Goal: Transaction & Acquisition: Subscribe to service/newsletter

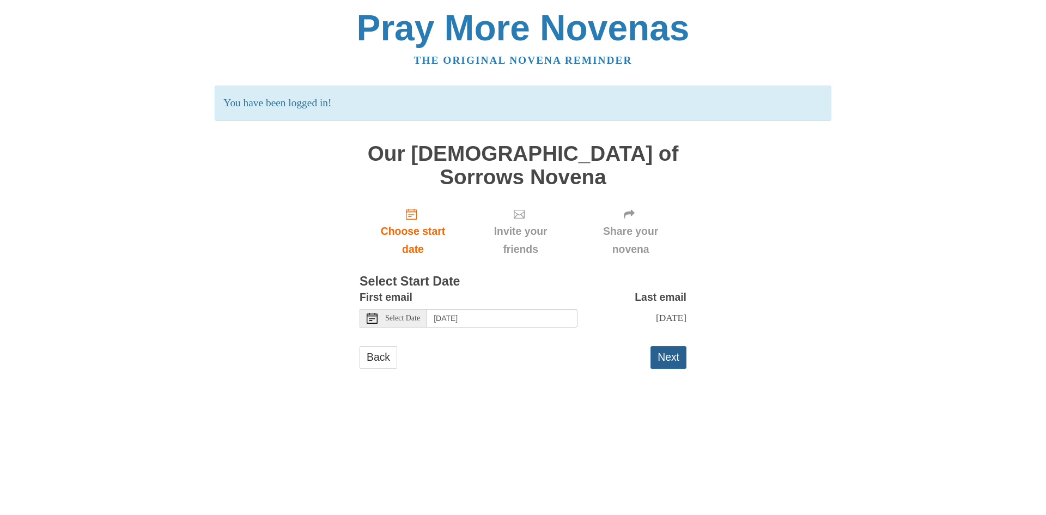
click at [673, 346] on button "Next" at bounding box center [669, 357] width 36 height 22
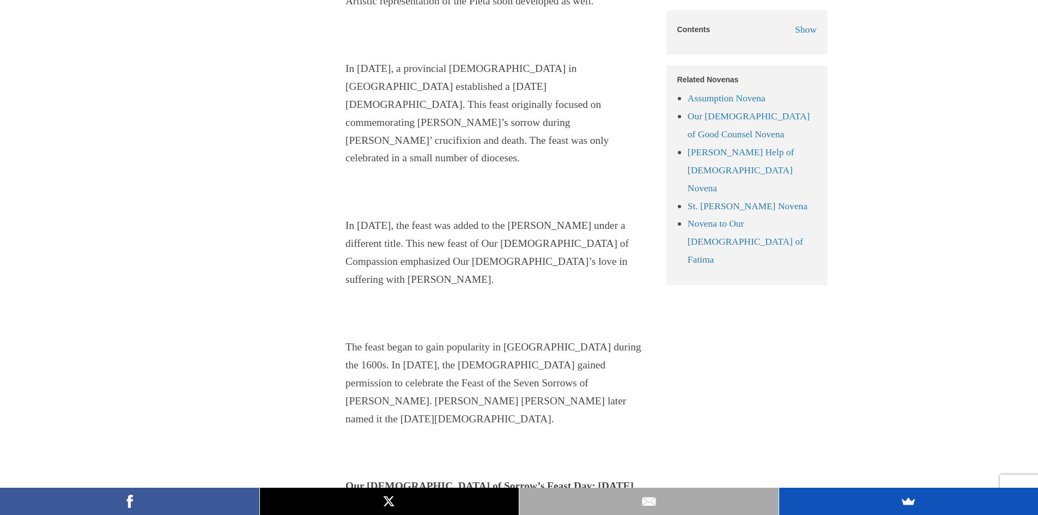
scroll to position [2180, 0]
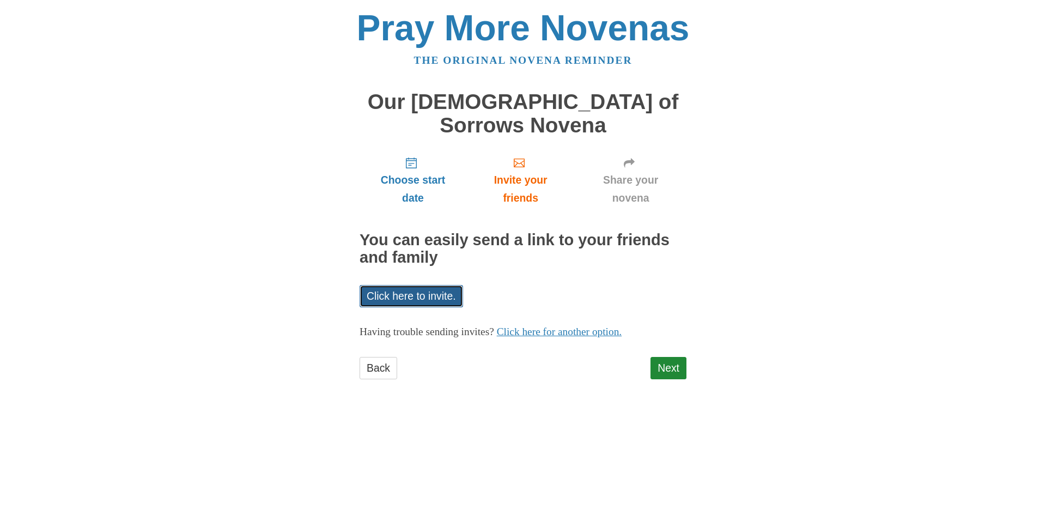
click at [434, 285] on link "Click here to invite." at bounding box center [412, 296] width 104 height 22
click at [583, 326] on link "Click here for another option." at bounding box center [559, 331] width 125 height 11
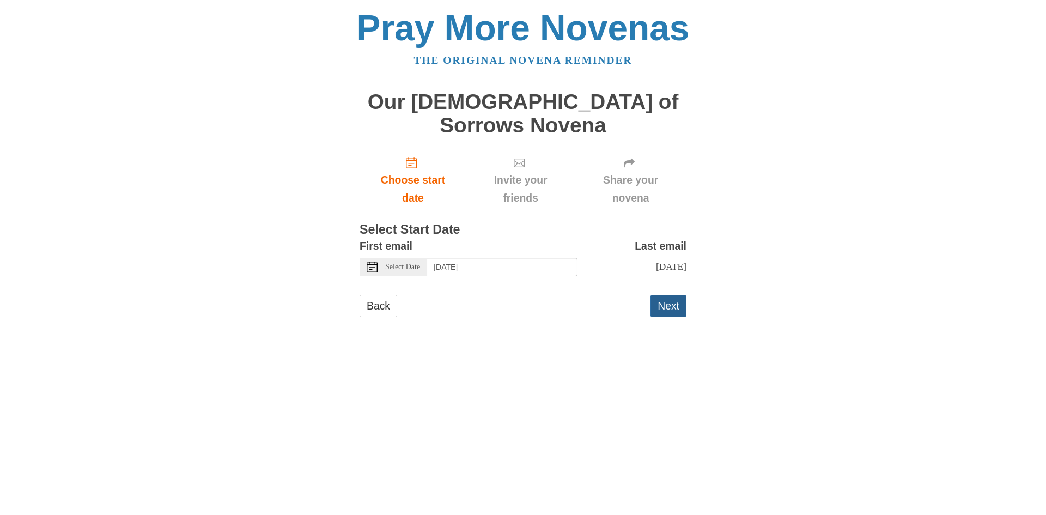
click at [672, 295] on button "Next" at bounding box center [669, 306] width 36 height 22
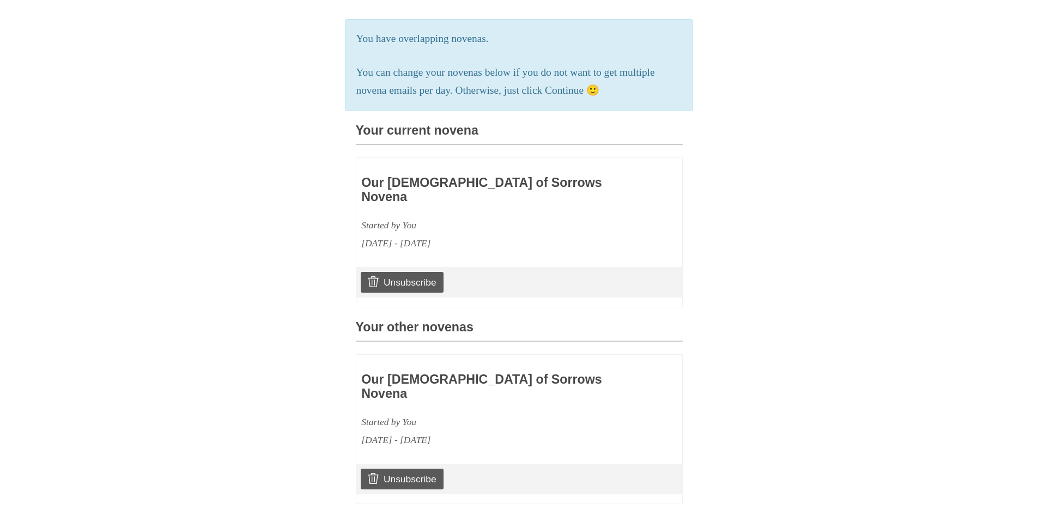
scroll to position [272, 0]
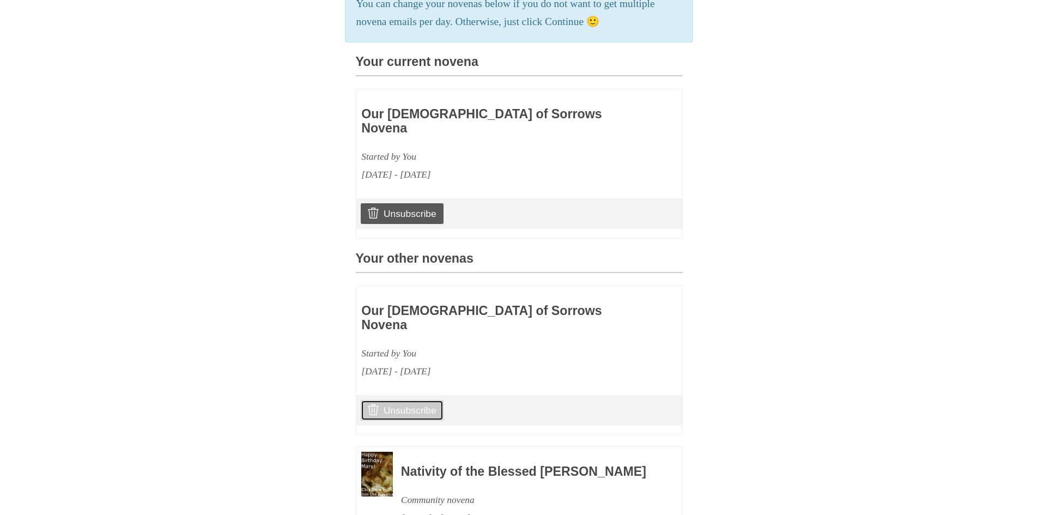
click at [410, 400] on link "Unsubscribe" at bounding box center [402, 410] width 82 height 21
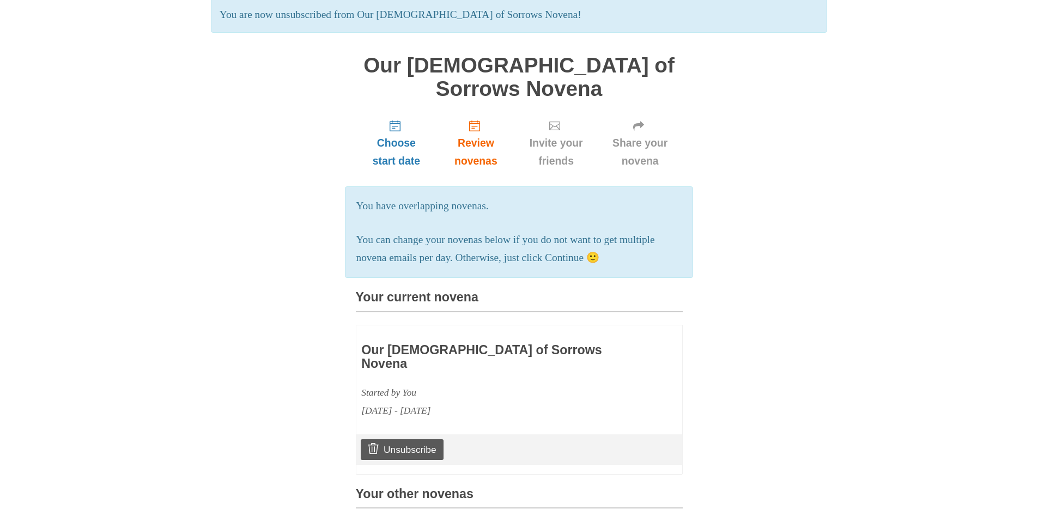
scroll to position [72, 0]
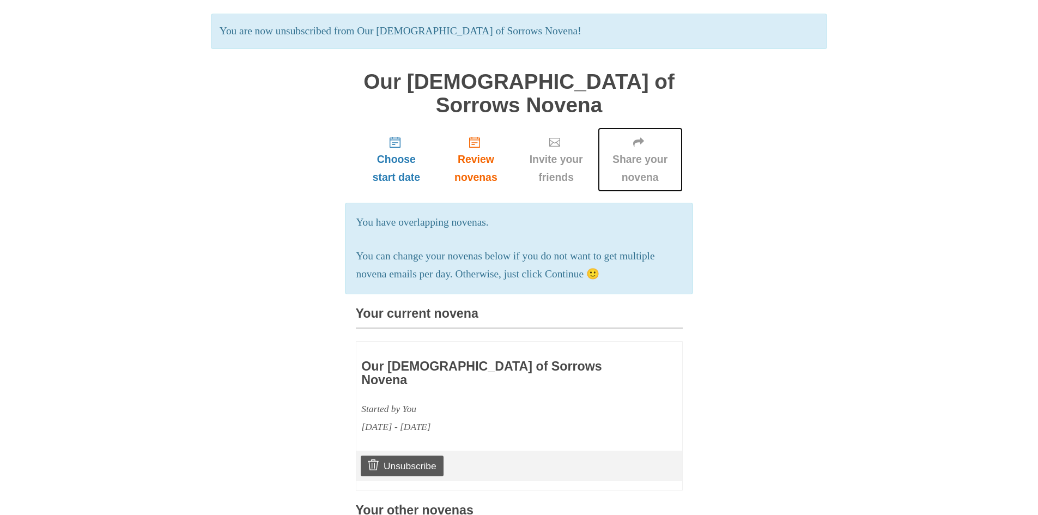
click at [629, 150] on span "Share your novena" at bounding box center [640, 168] width 63 height 36
